Goal: Navigation & Orientation: Find specific page/section

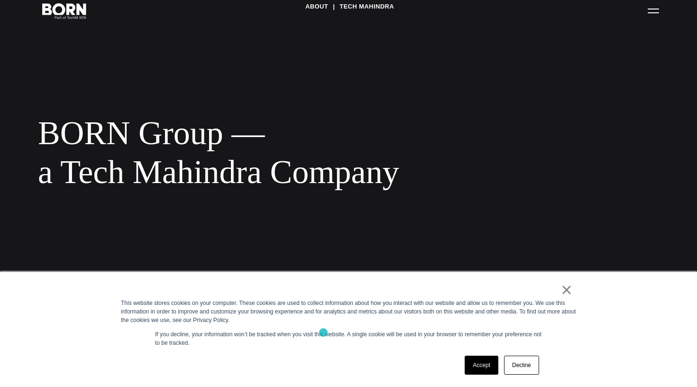
scroll to position [40, 0]
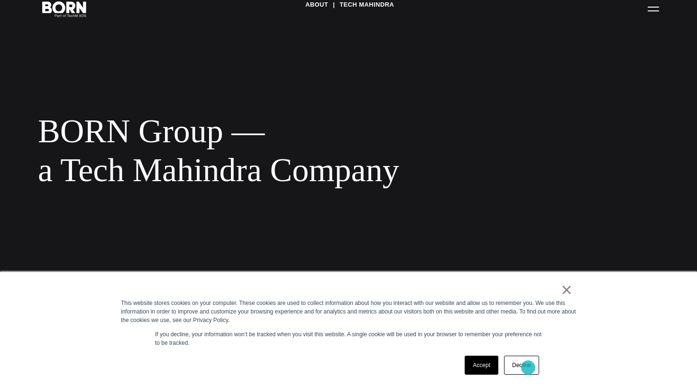
click at [529, 368] on link "Decline" at bounding box center [521, 365] width 35 height 19
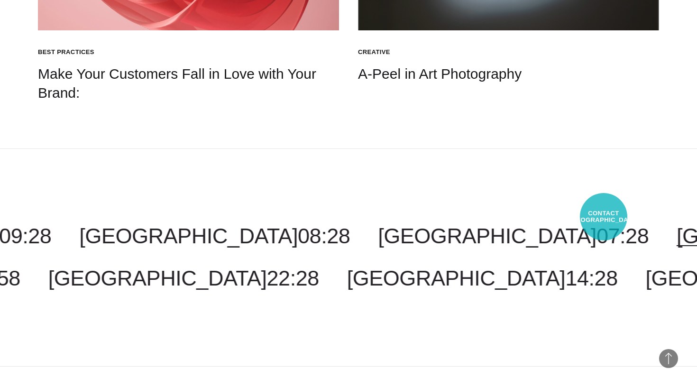
scroll to position [1462, 0]
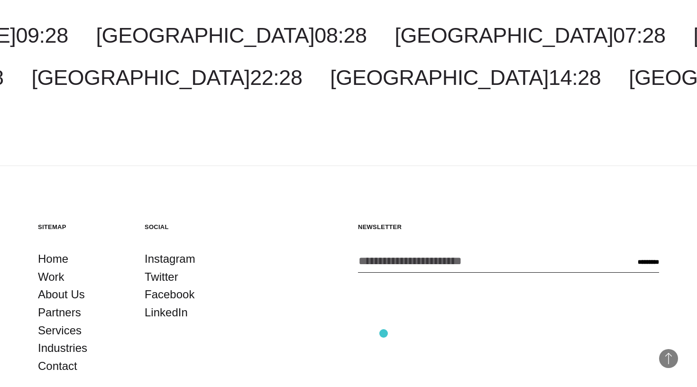
scroll to position [1663, 0]
click at [52, 339] on link "Industries" at bounding box center [62, 348] width 49 height 18
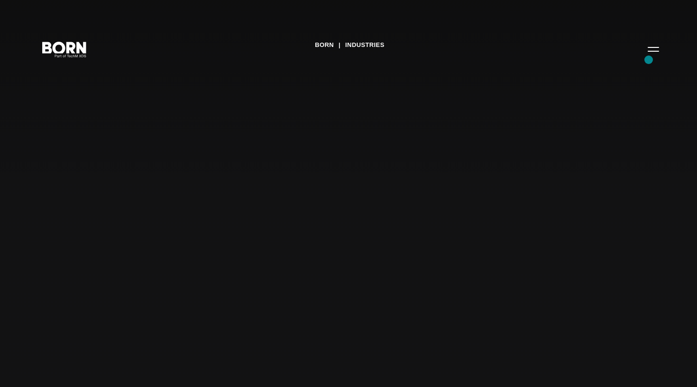
click at [649, 60] on div "BORN Industries" at bounding box center [348, 193] width 697 height 387
click at [654, 49] on button "Primary Menu" at bounding box center [653, 49] width 23 height 20
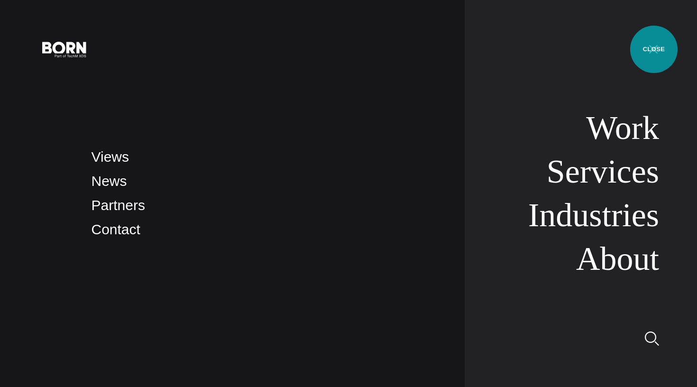
click at [654, 49] on button "Primary Menu" at bounding box center [653, 49] width 23 height 20
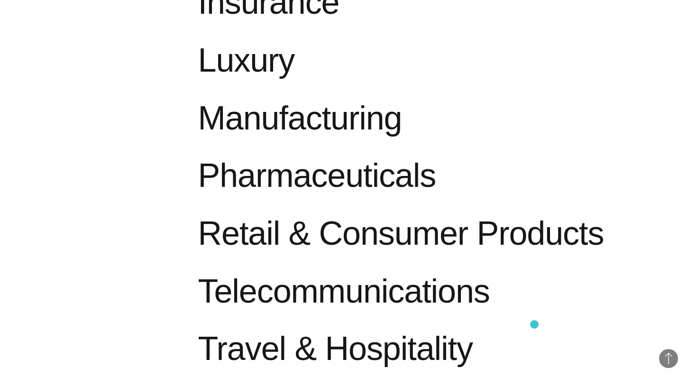
scroll to position [1045, 0]
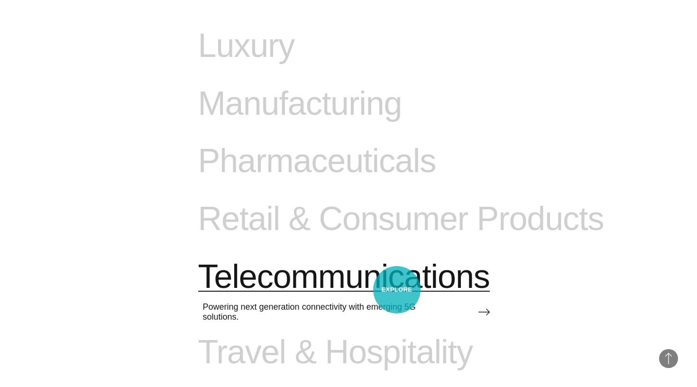
click at [397, 290] on span "Telecommunications" at bounding box center [344, 277] width 292 height 39
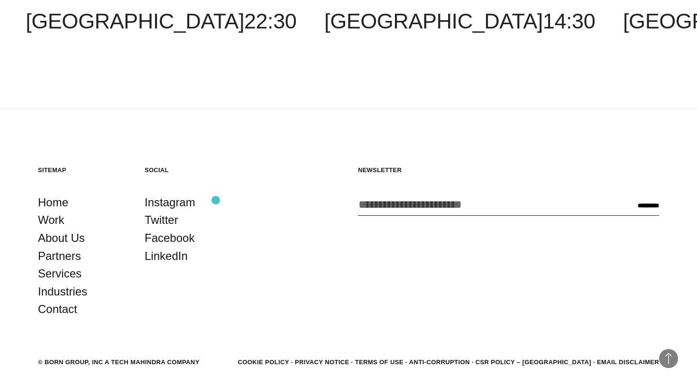
scroll to position [4149, 0]
click at [68, 248] on link "Partners" at bounding box center [59, 257] width 43 height 18
